Goal: Book appointment/travel/reservation

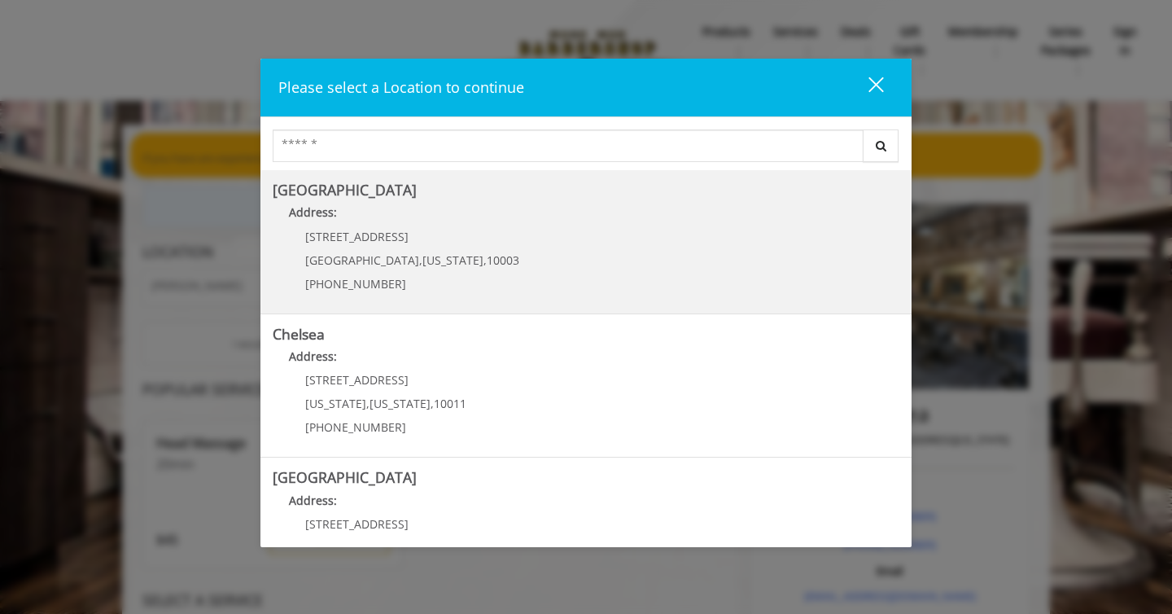
click at [593, 253] on Village "[GEOGRAPHIC_DATA] Address: [STREET_ADDRESS][US_STATE] (212) 598-1840" at bounding box center [586, 241] width 627 height 119
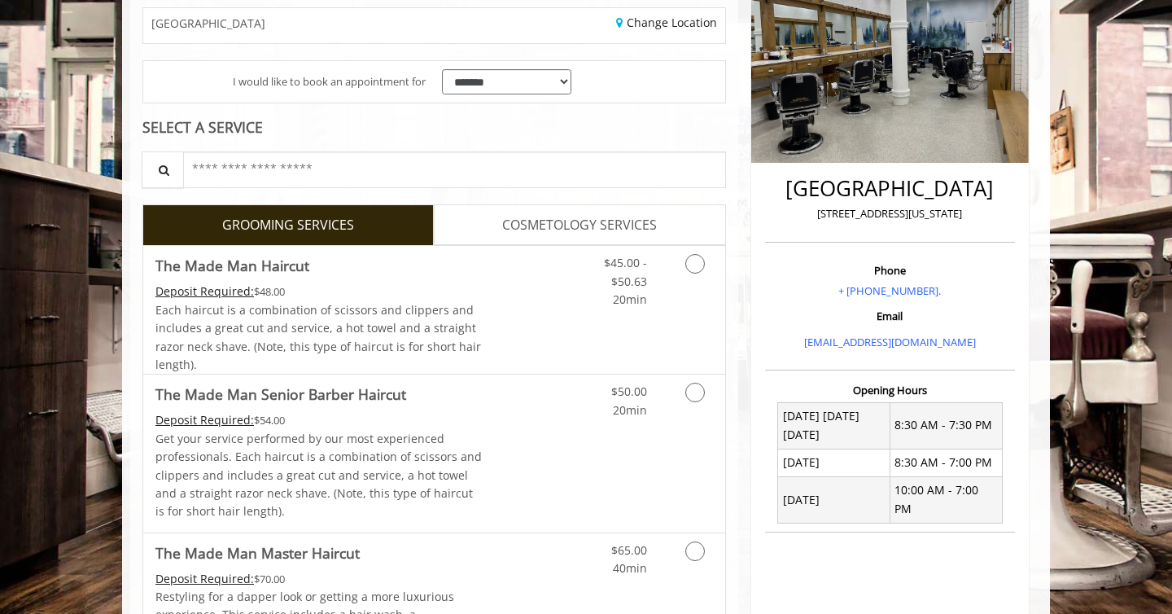
scroll to position [377, 0]
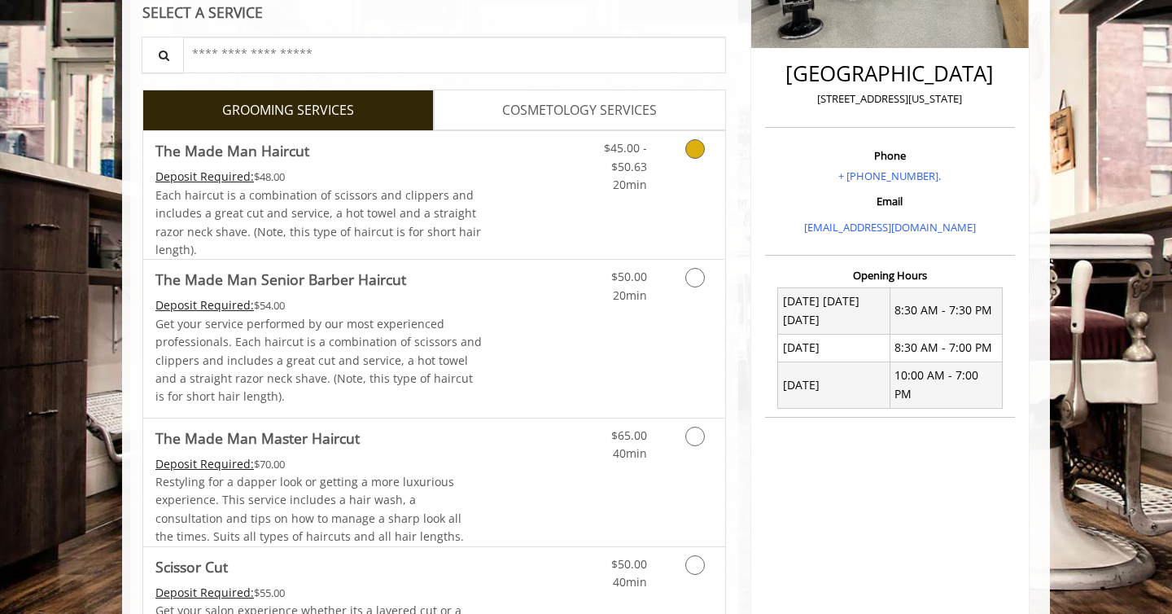
click at [562, 214] on link "Discounted Price" at bounding box center [531, 195] width 97 height 128
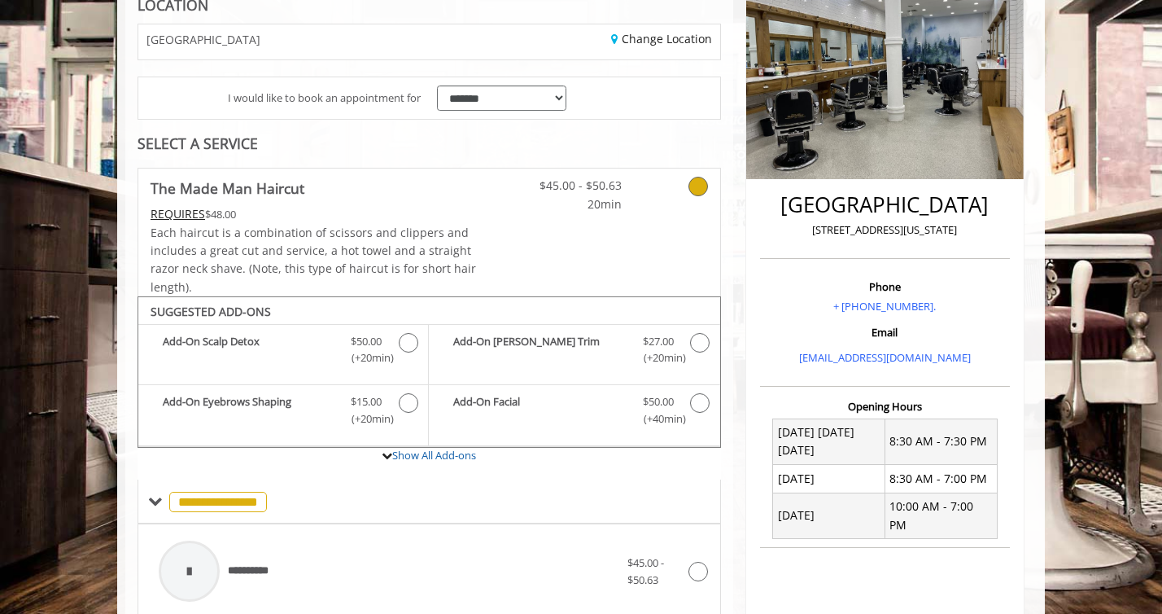
scroll to position [0, 0]
